Goal: Information Seeking & Learning: Learn about a topic

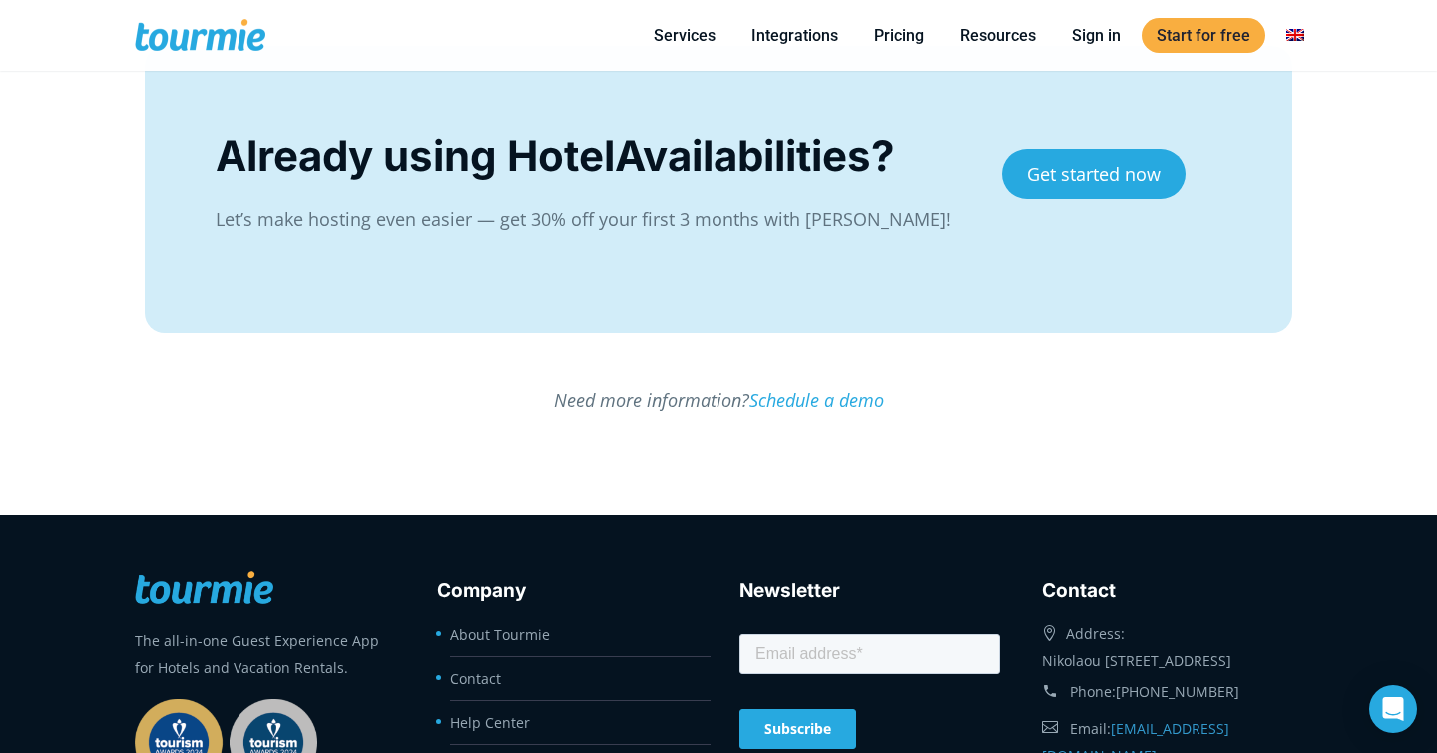
scroll to position [3747, 0]
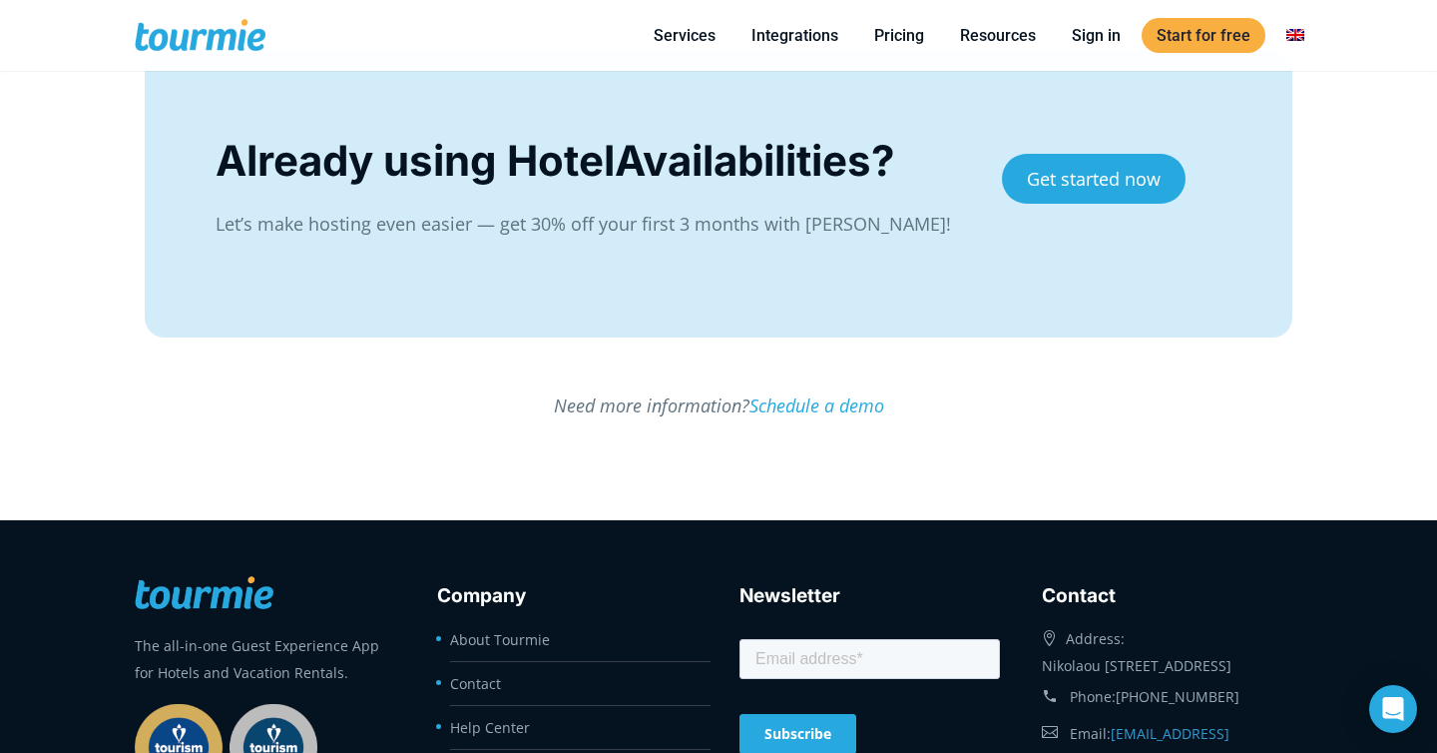
scroll to position [3761, 0]
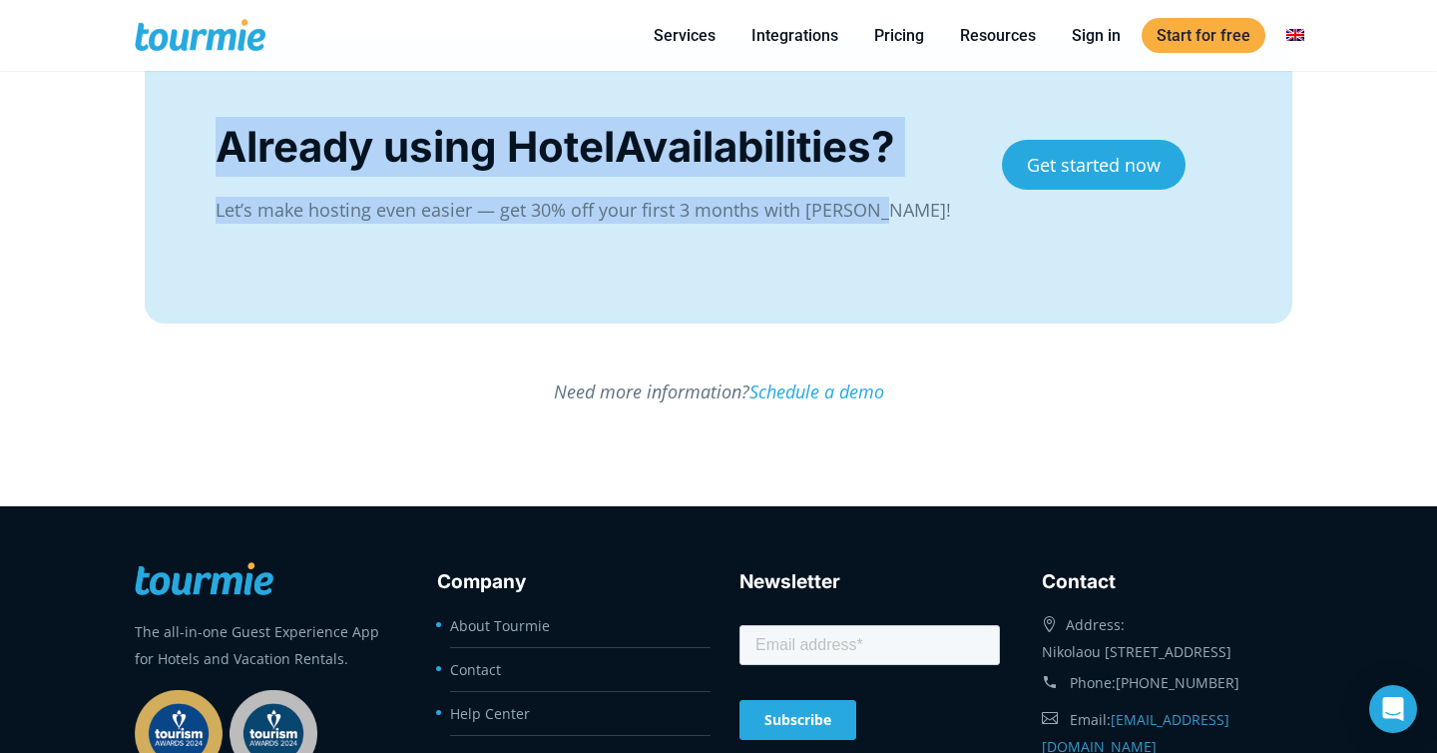
drag, startPoint x: 620, startPoint y: 258, endPoint x: 190, endPoint y: 136, distance: 447.1
click at [190, 136] on div "Already using HotelAvailabilities? Let’s make hosting even easier — get 30% off…" at bounding box center [719, 180] width 1148 height 287
copy div "Already using HotelAvailabilities? Let’s make hosting even easier — get 30% off…"
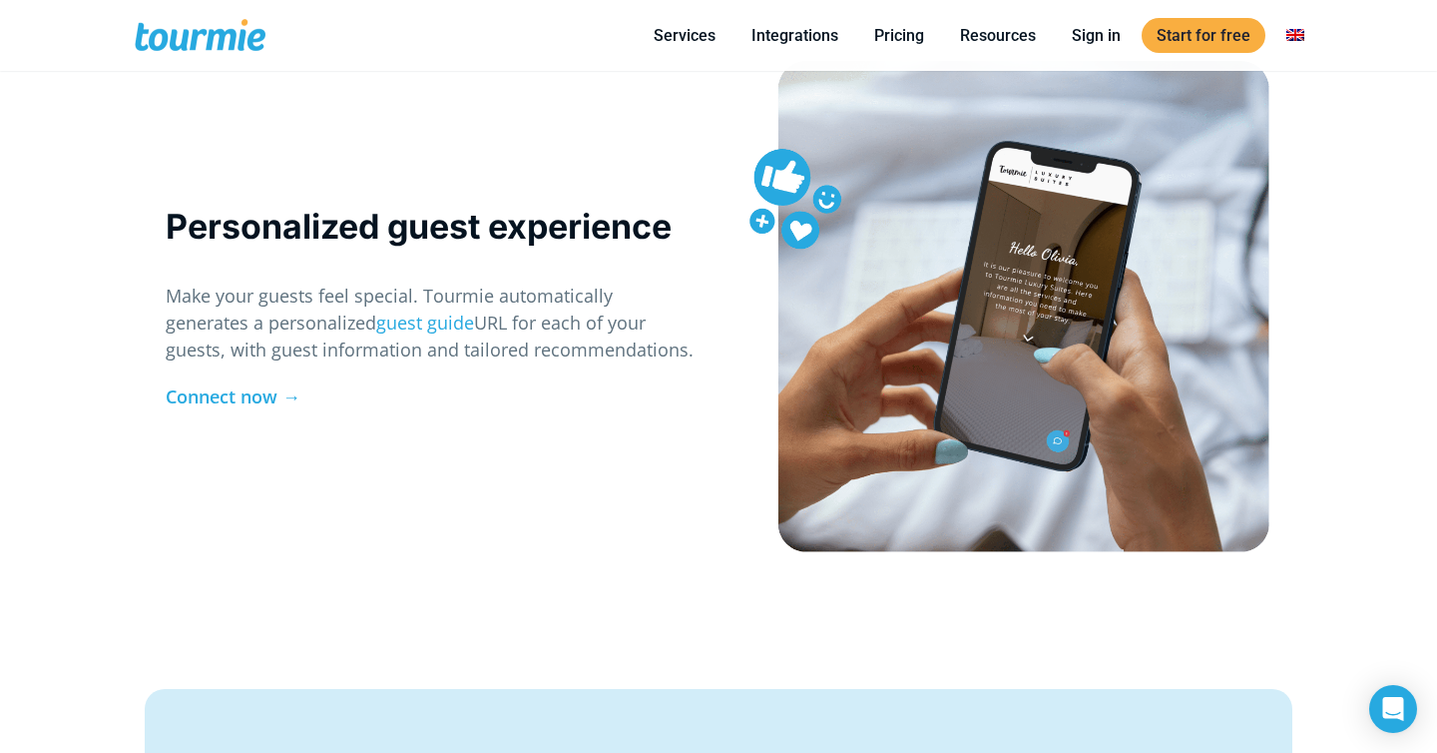
click at [387, 364] on div "Personalized guest experience Make your guests feel special. Tourmie automatica…" at bounding box center [432, 317] width 532 height 228
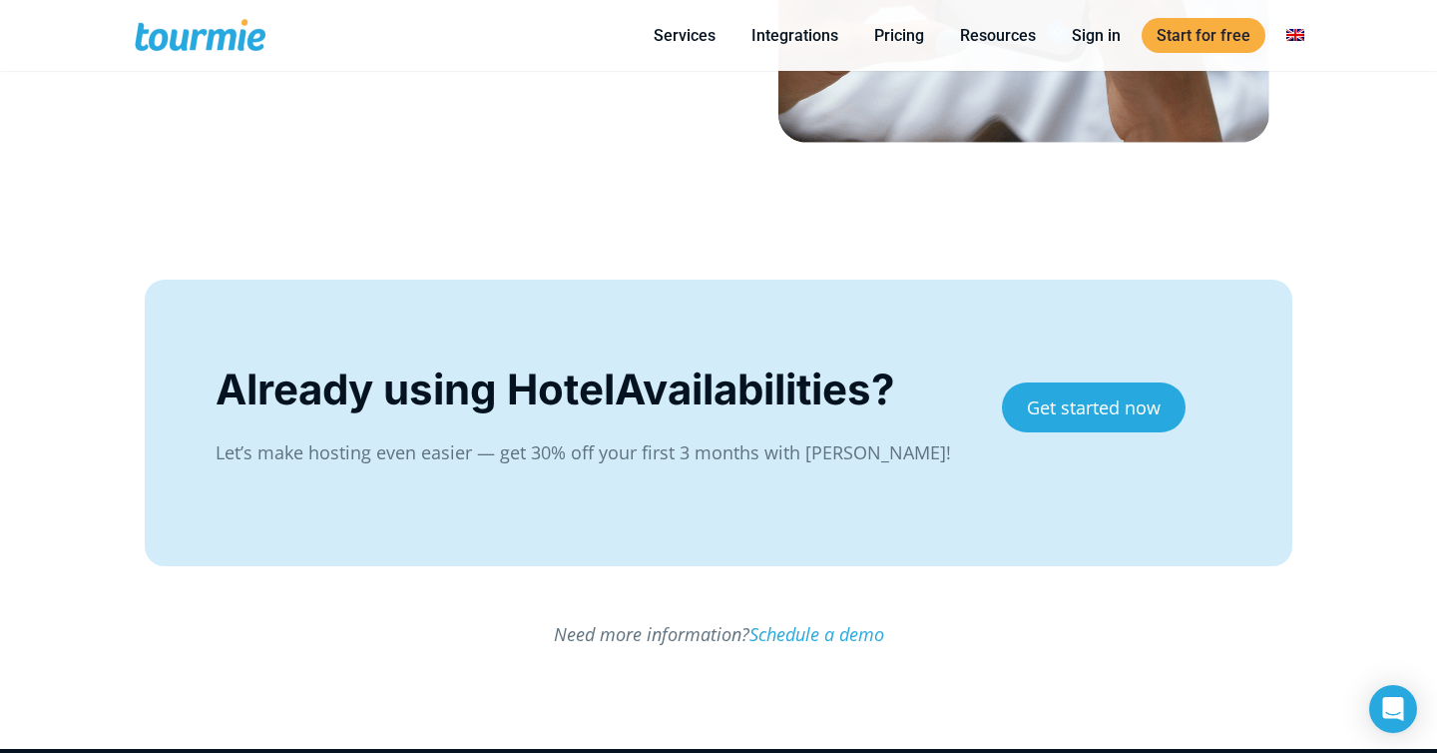
scroll to position [3526, 0]
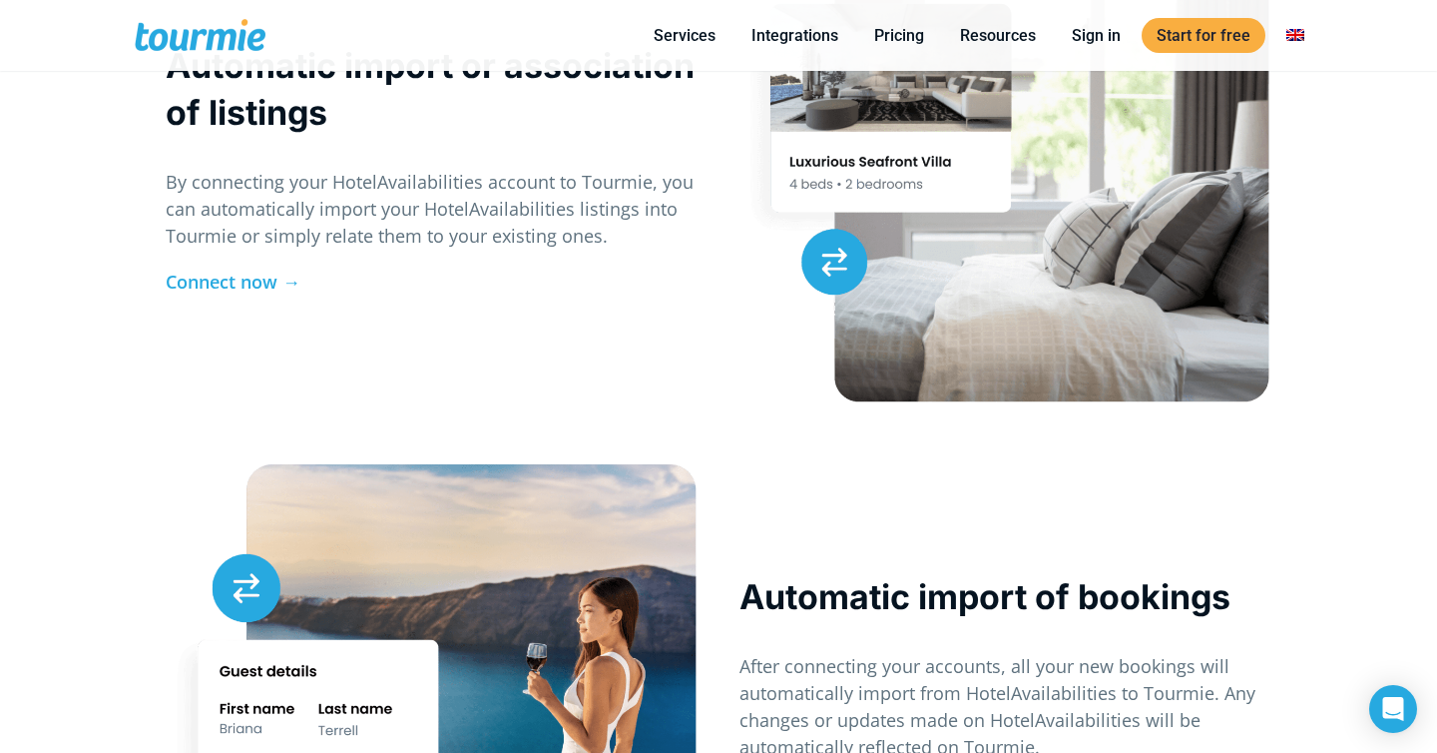
scroll to position [2091, 0]
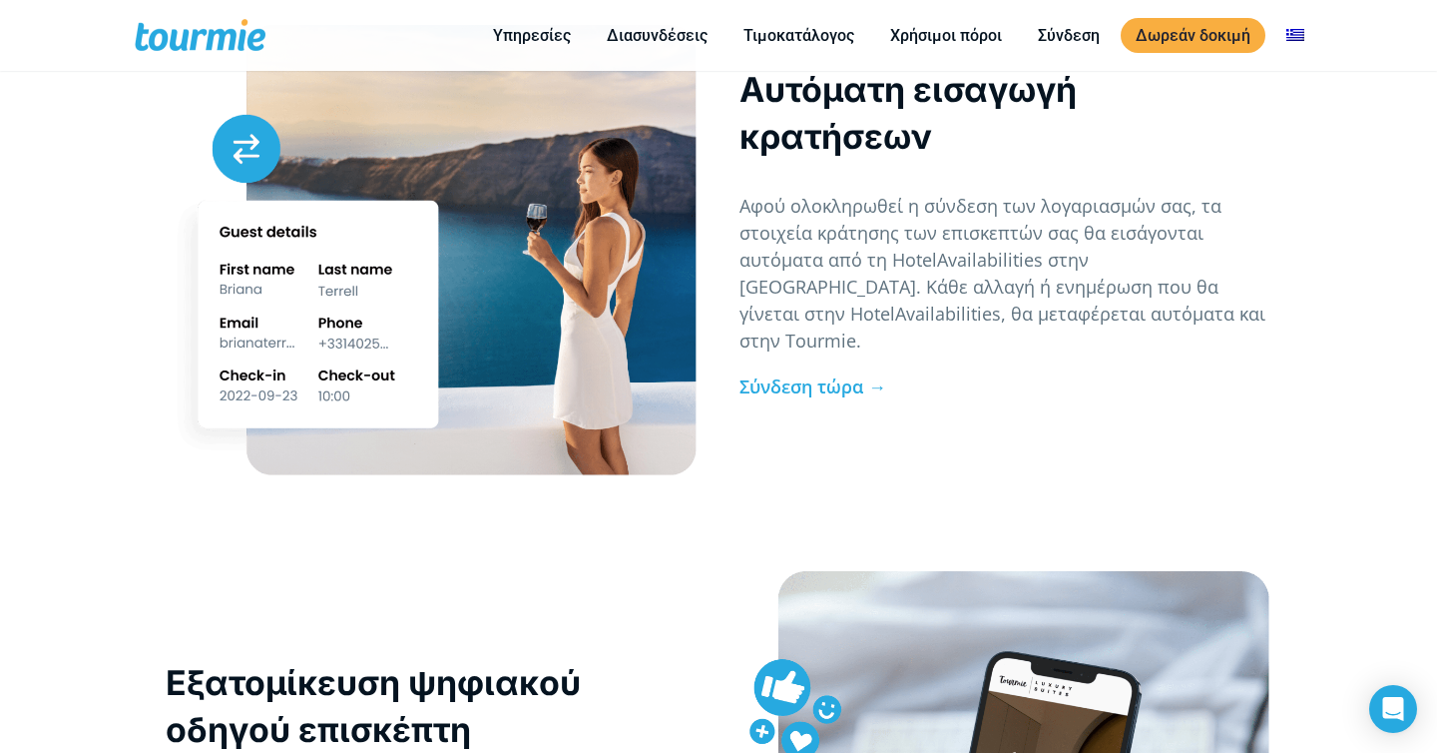
scroll to position [2851, 0]
